Goal: Task Accomplishment & Management: Complete application form

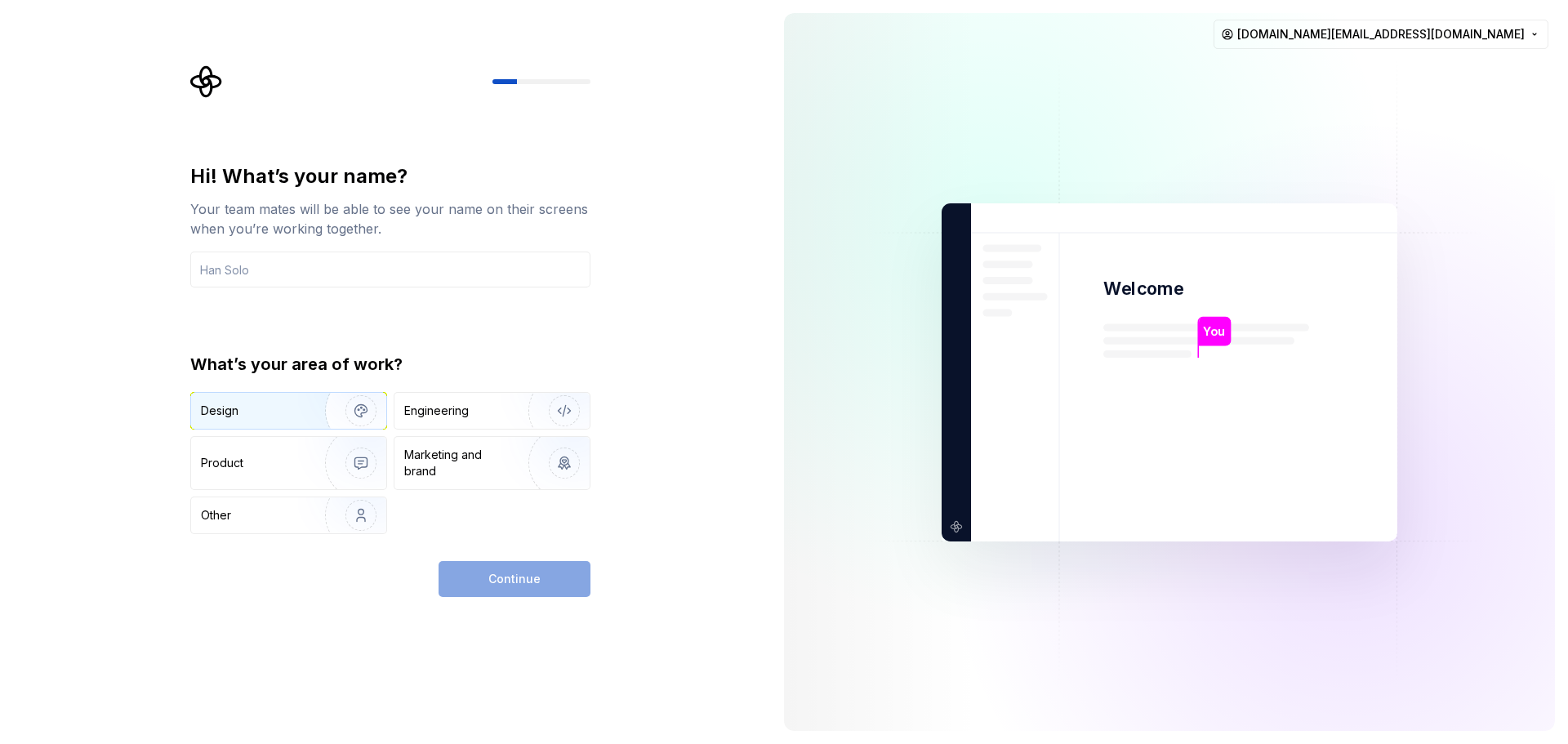
click at [242, 409] on div "Design" at bounding box center [252, 411] width 103 height 16
click at [249, 460] on div "Product" at bounding box center [255, 464] width 108 height 16
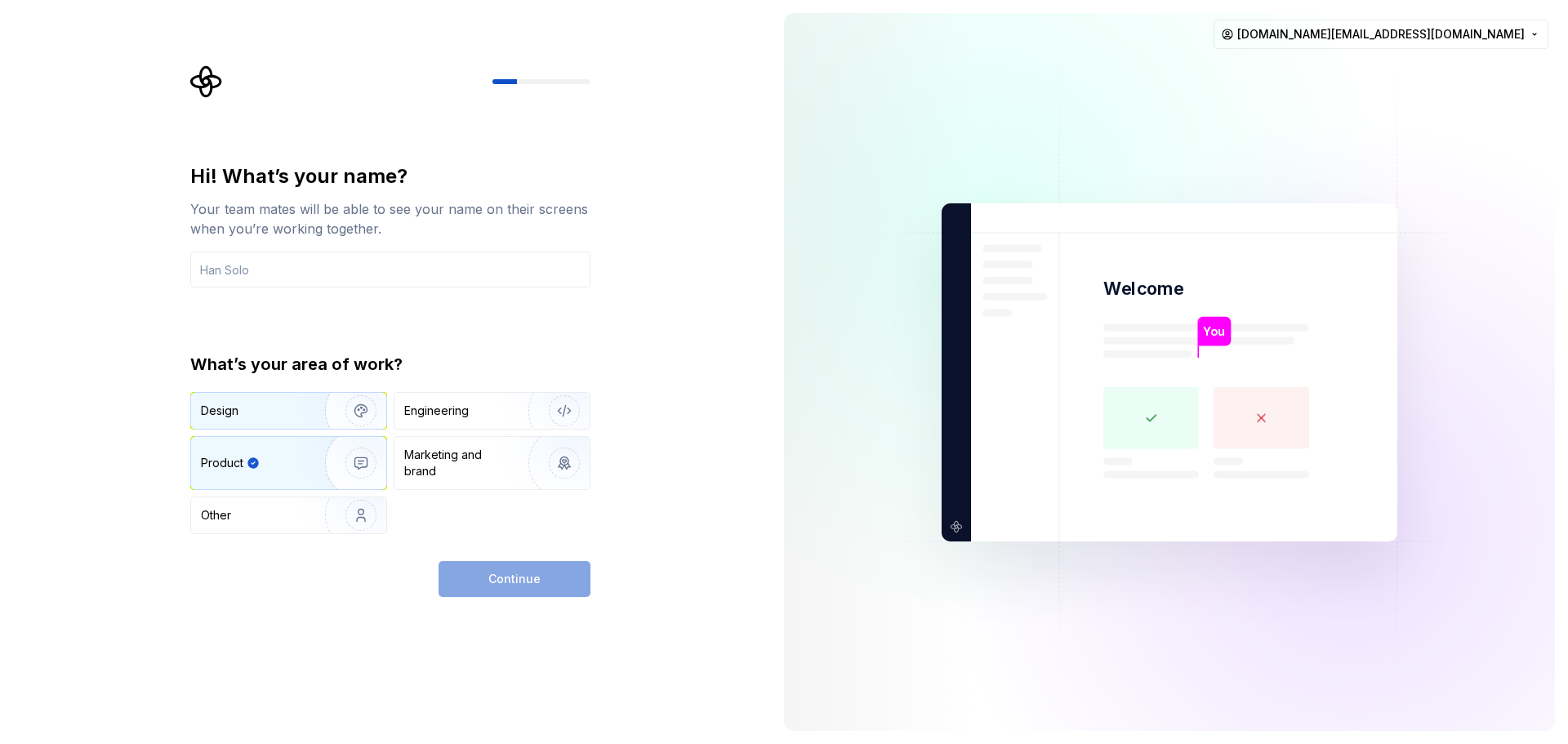
click at [265, 404] on div "Design" at bounding box center [252, 411] width 103 height 16
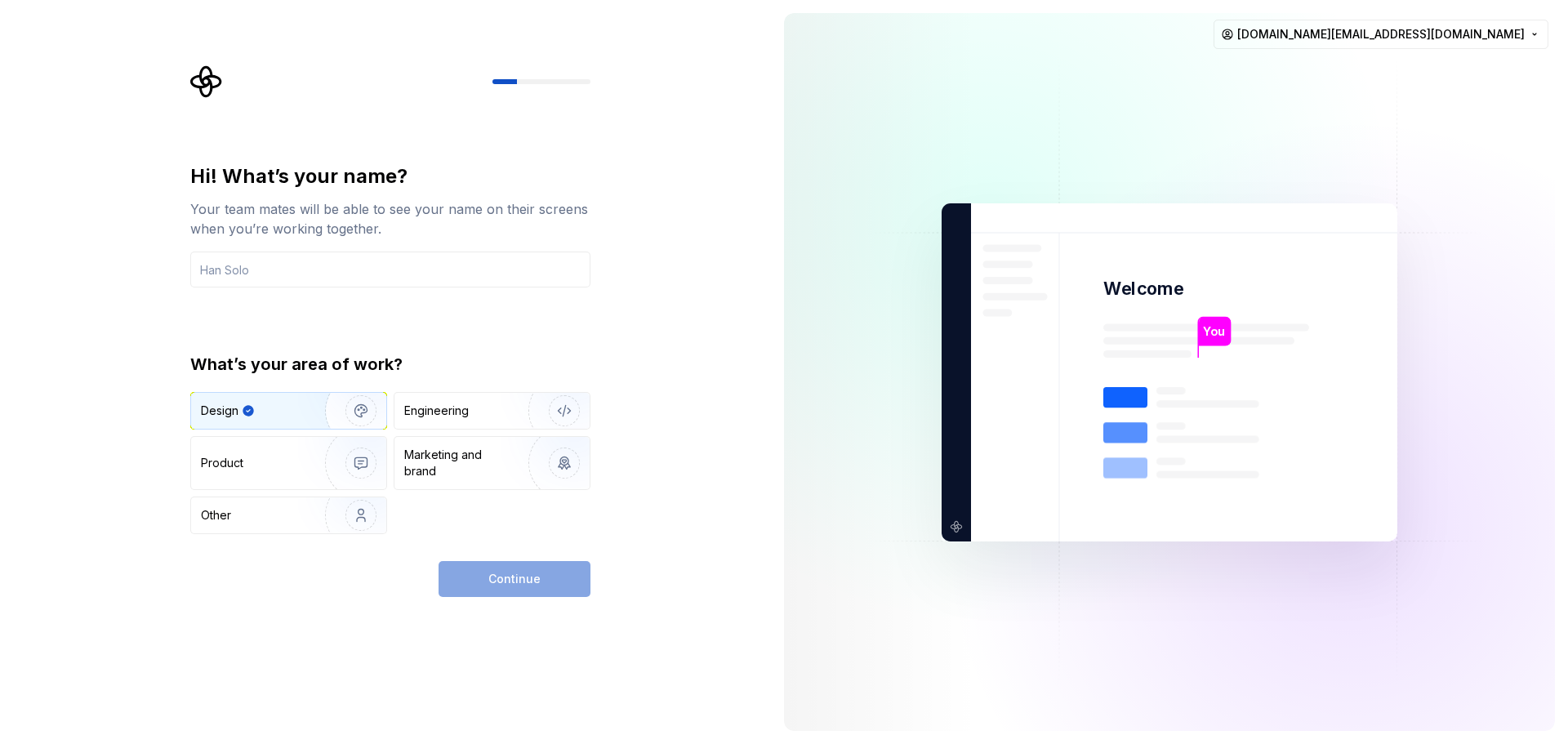
click at [522, 567] on div "Continue" at bounding box center [515, 579] width 152 height 36
click at [362, 520] on img "button" at bounding box center [350, 515] width 104 height 109
click at [276, 400] on div "Design" at bounding box center [289, 410] width 195 height 36
click at [509, 564] on div "Continue" at bounding box center [515, 579] width 152 height 36
click at [293, 268] on input "text" at bounding box center [390, 269] width 400 height 36
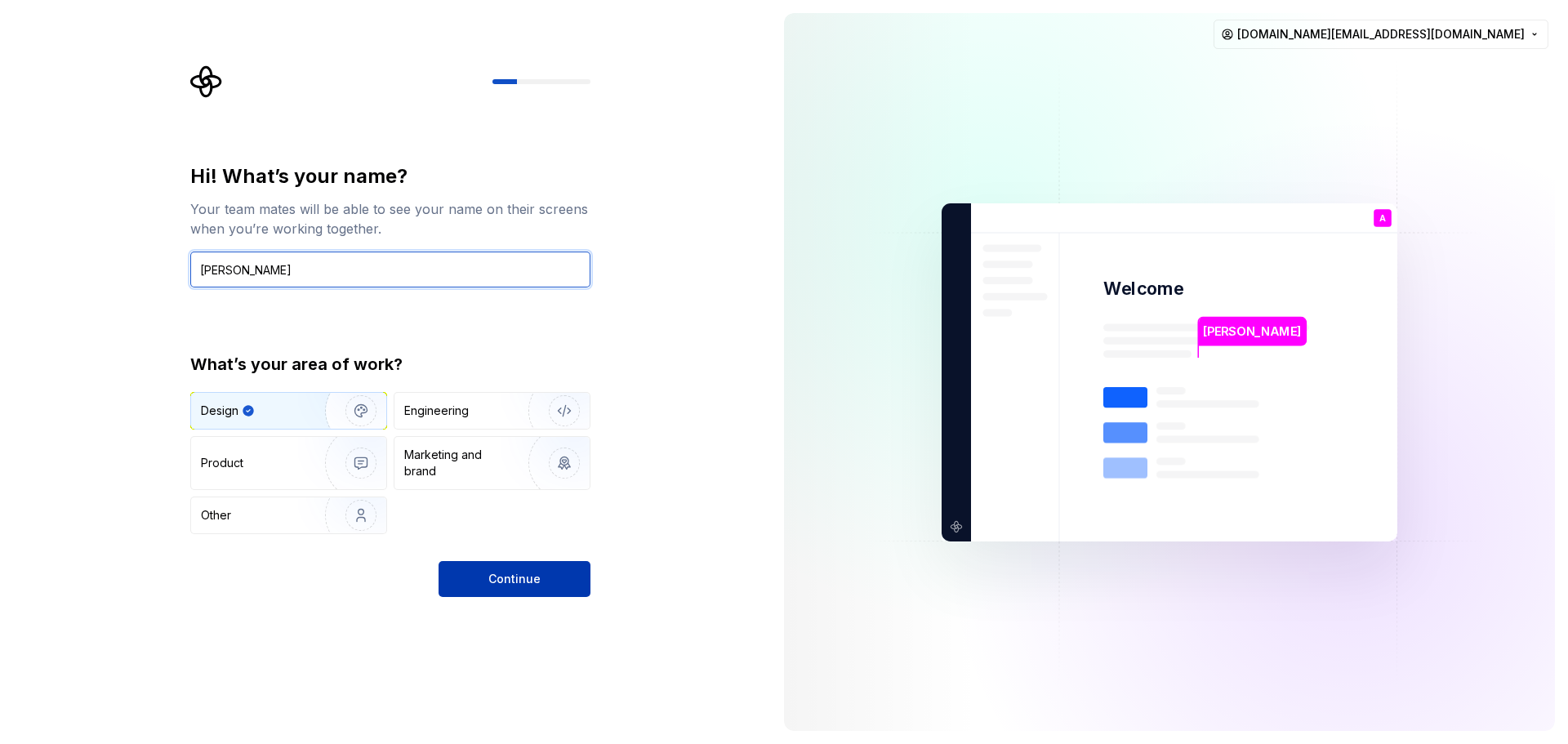
type input "ALEX"
click at [516, 578] on span "Continue" at bounding box center [514, 579] width 52 height 16
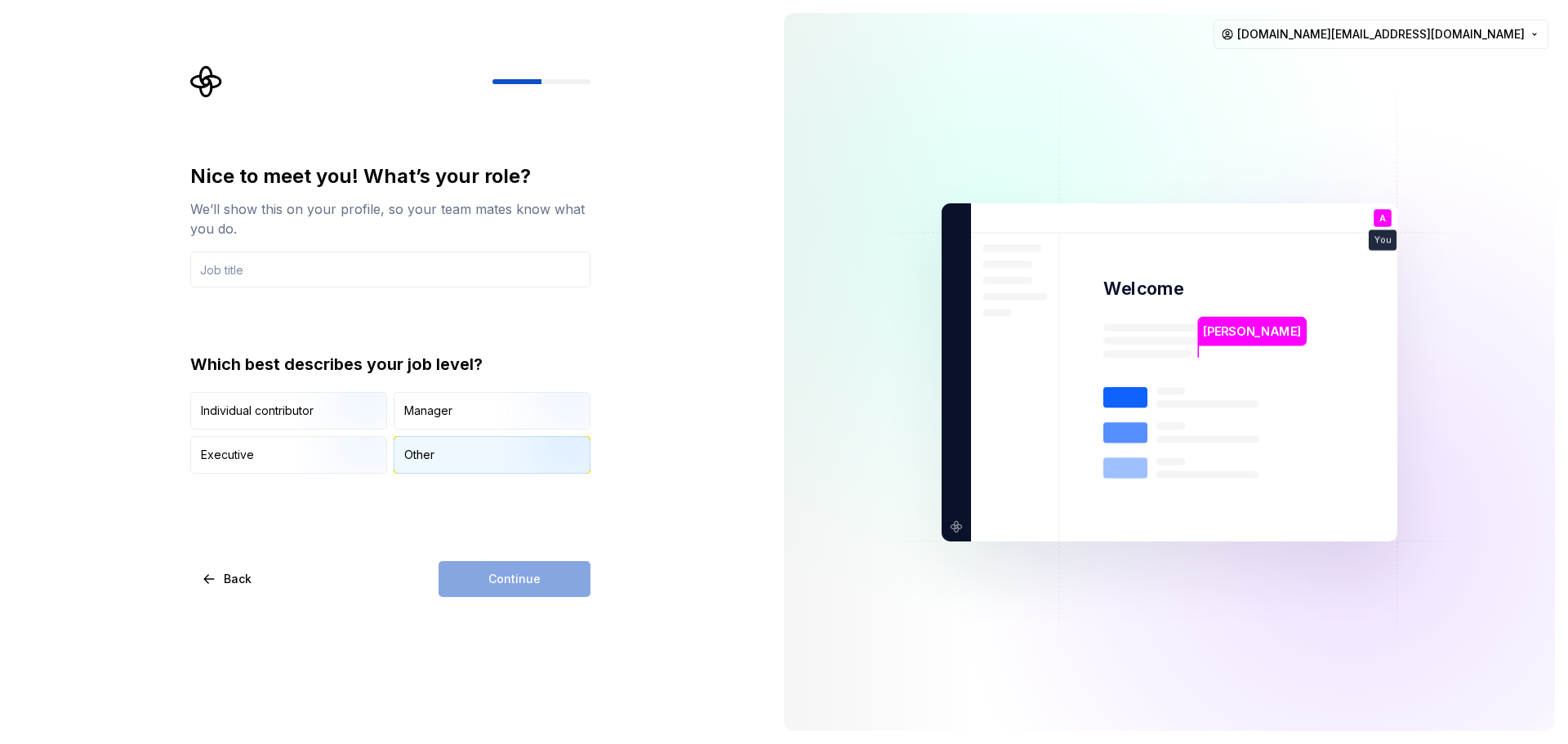
click at [450, 446] on div "Other" at bounding box center [492, 454] width 195 height 36
click at [281, 275] on input "text" at bounding box center [390, 269] width 400 height 36
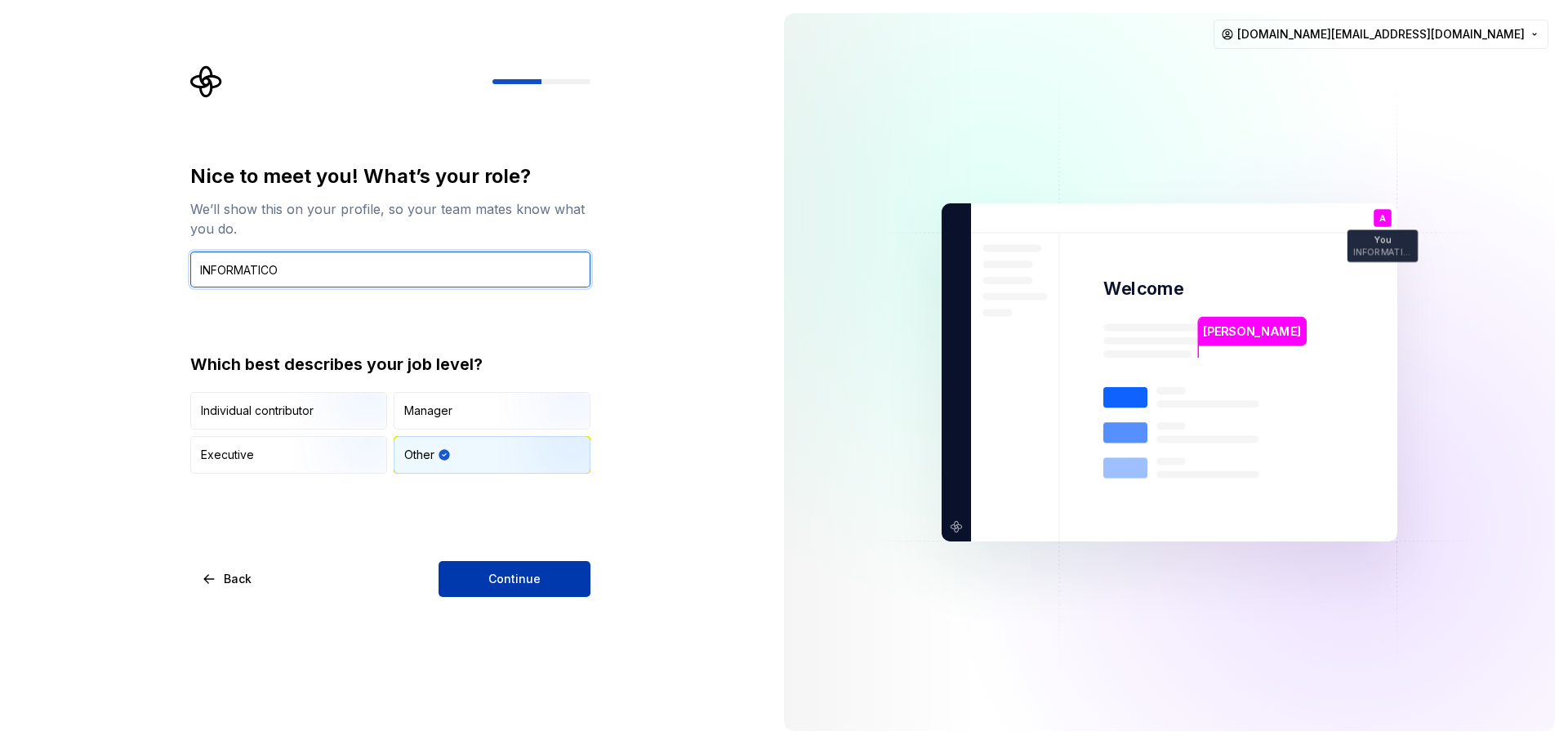
type input "INFORMATICO"
click at [525, 572] on span "Continue" at bounding box center [514, 579] width 52 height 16
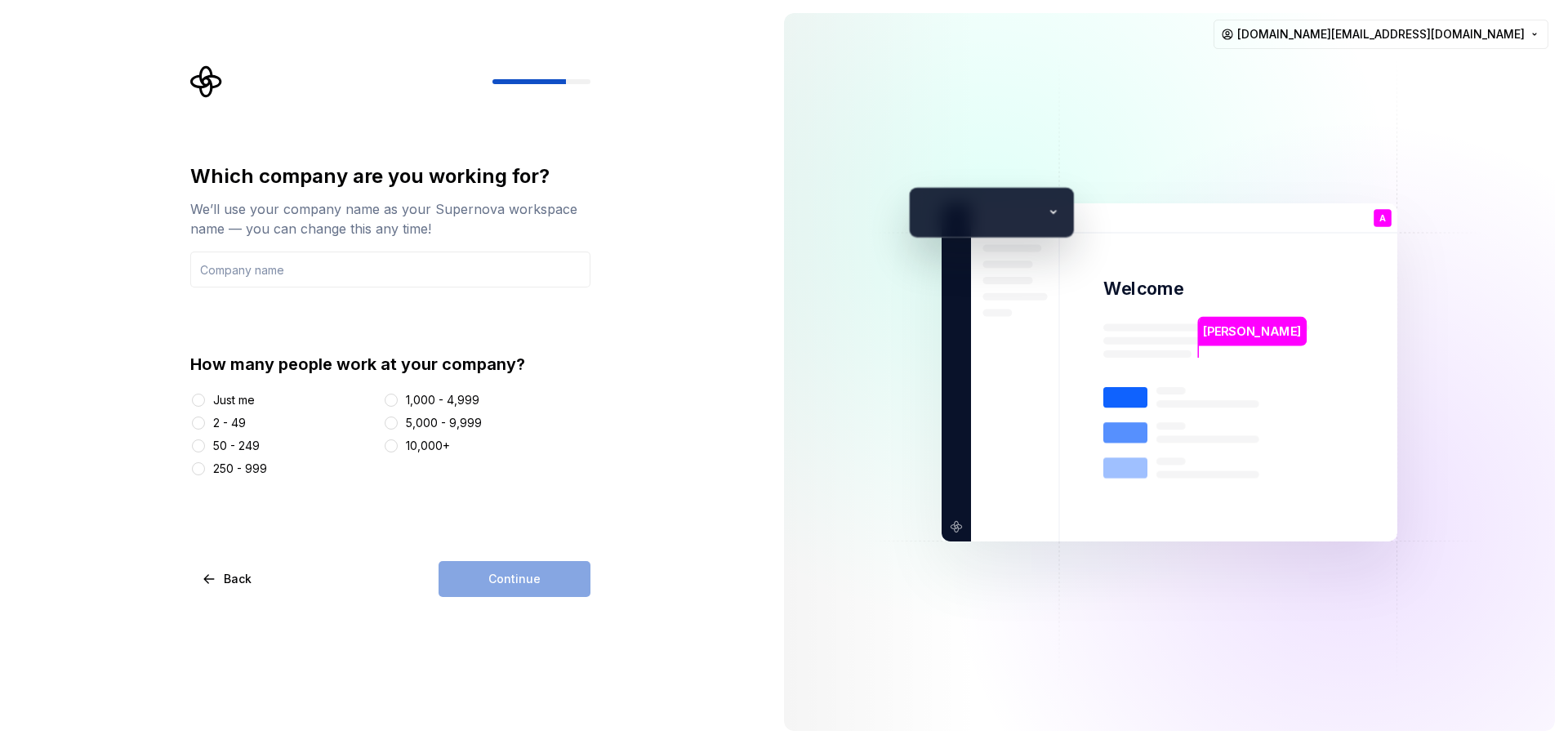
click at [218, 424] on div "2 - 49" at bounding box center [230, 423] width 33 height 16
click at [205, 424] on button "2 - 49" at bounding box center [199, 423] width 13 height 13
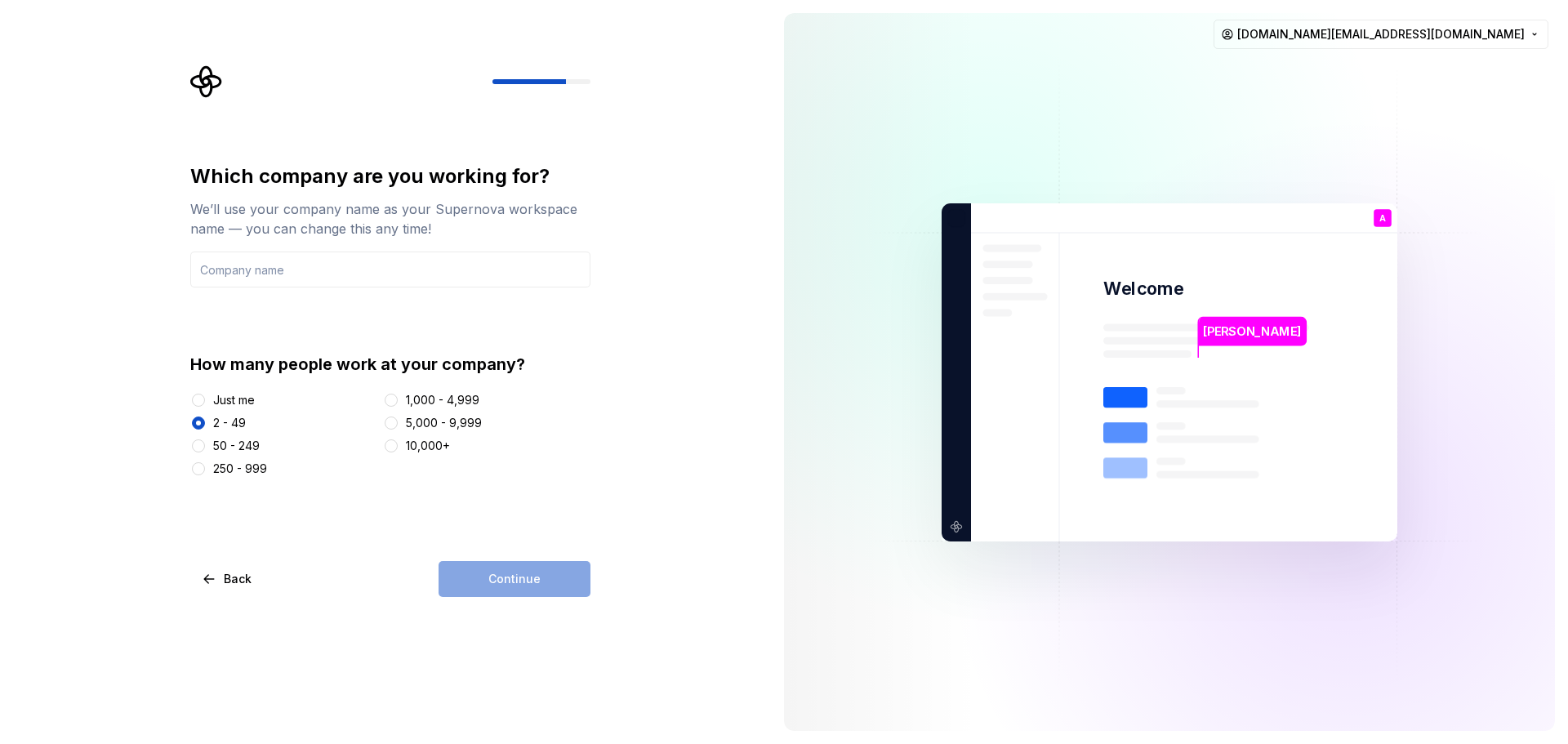
click at [211, 396] on div "Just me" at bounding box center [283, 400] width 186 height 16
click at [201, 397] on button "Just me" at bounding box center [199, 400] width 13 height 13
click at [278, 274] on input "text" at bounding box center [390, 269] width 400 height 36
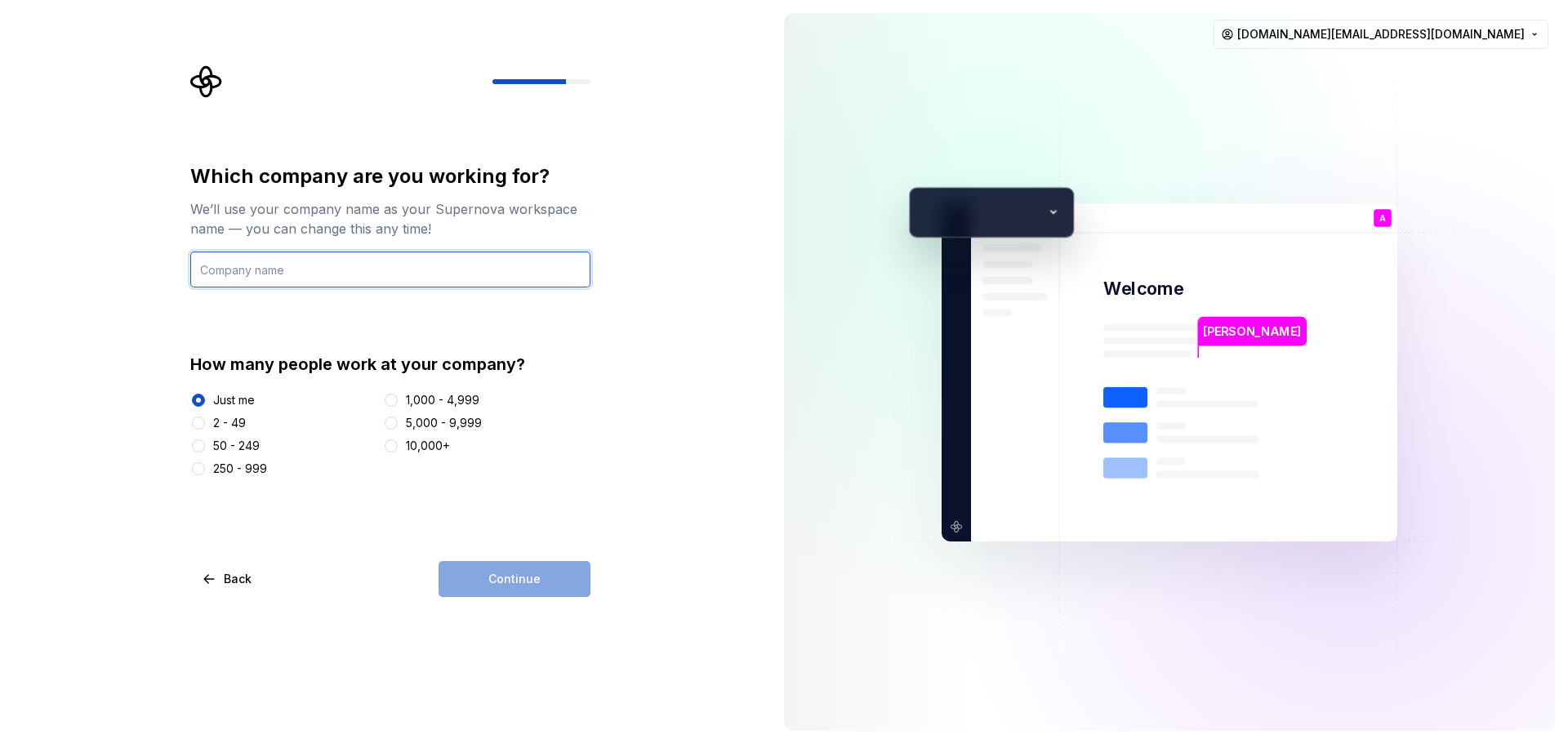
type input "C"
type input "HOME"
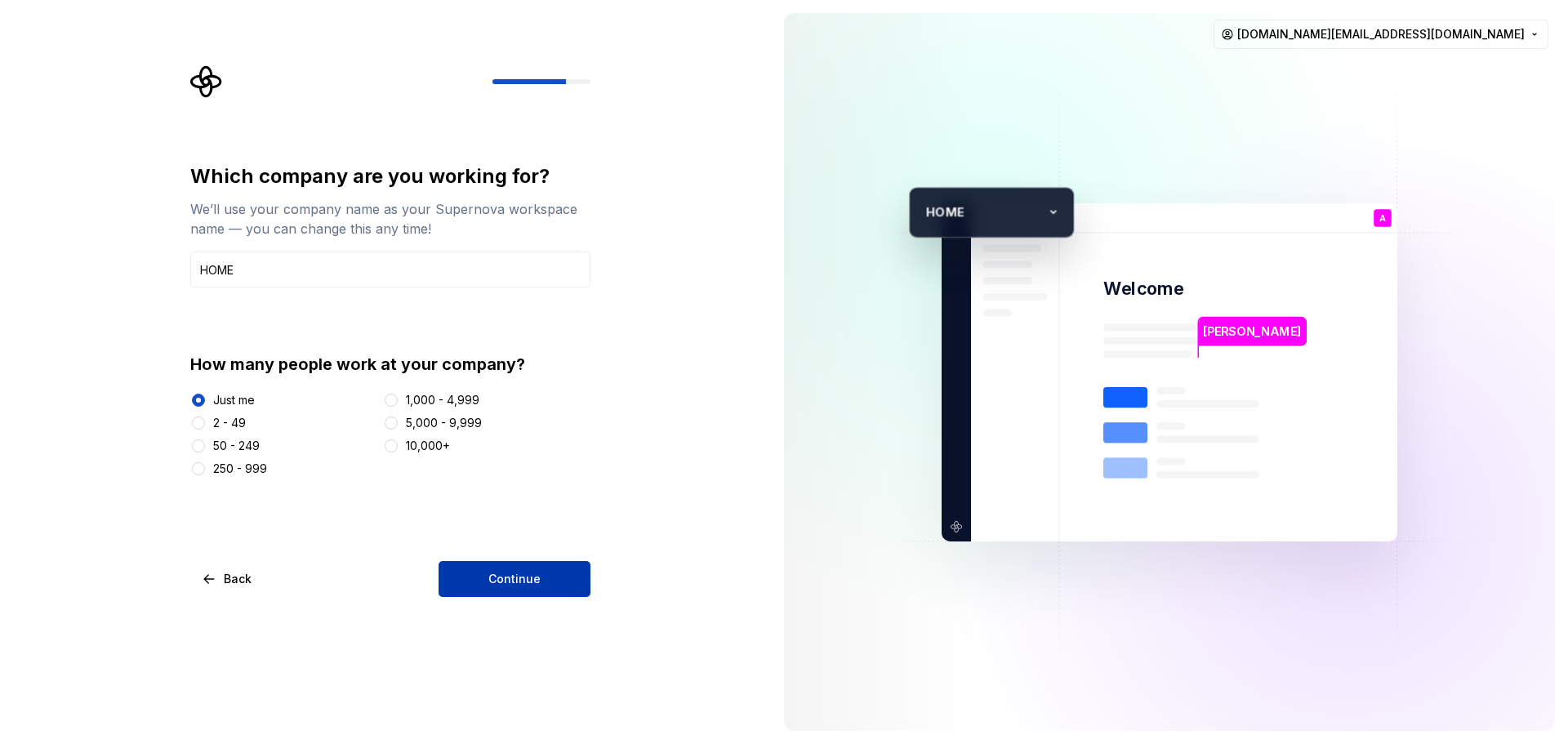
click at [474, 579] on button "Continue" at bounding box center [515, 579] width 152 height 36
